Goal: Find contact information: Find contact information

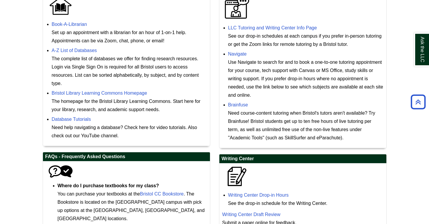
scroll to position [197, 0]
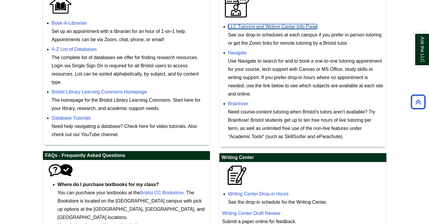
click at [245, 25] on link "LLC Tutoring and Writing Center Info Page" at bounding box center [272, 26] width 89 height 5
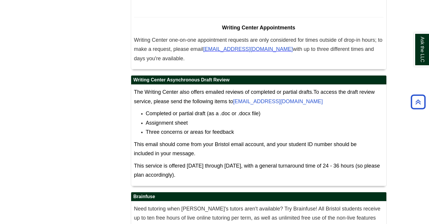
scroll to position [3655, 0]
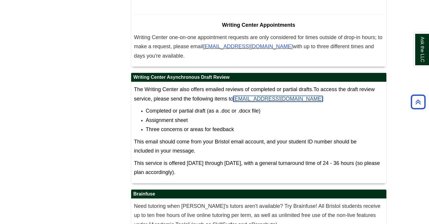
click at [269, 96] on link "WritingCenter@bristolcc.edu" at bounding box center [278, 99] width 90 height 6
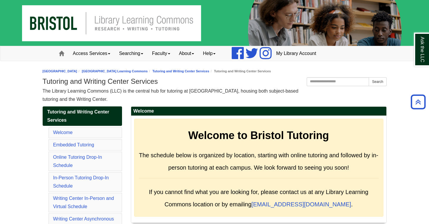
scroll to position [2068, 0]
